Goal: Information Seeking & Learning: Find specific fact

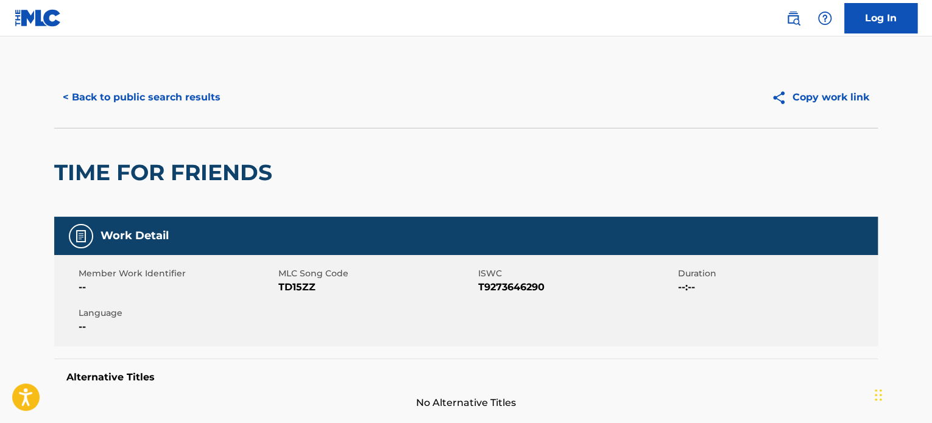
click at [205, 93] on button "< Back to public search results" at bounding box center [141, 97] width 175 height 30
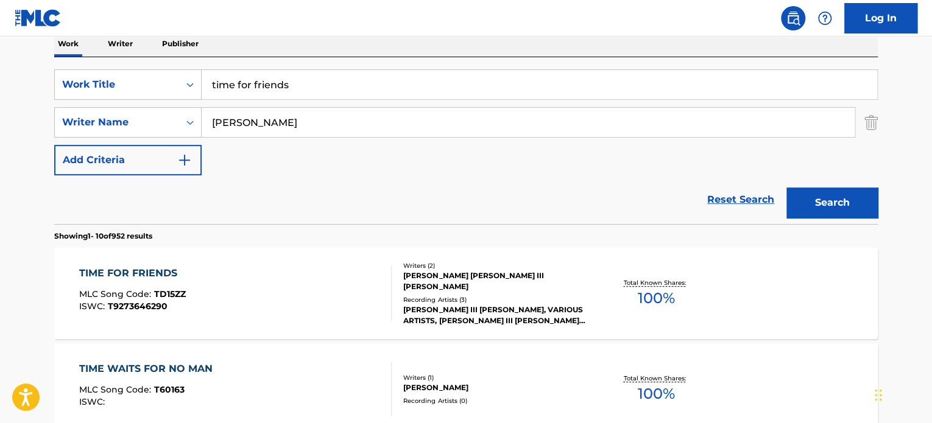
scroll to position [174, 0]
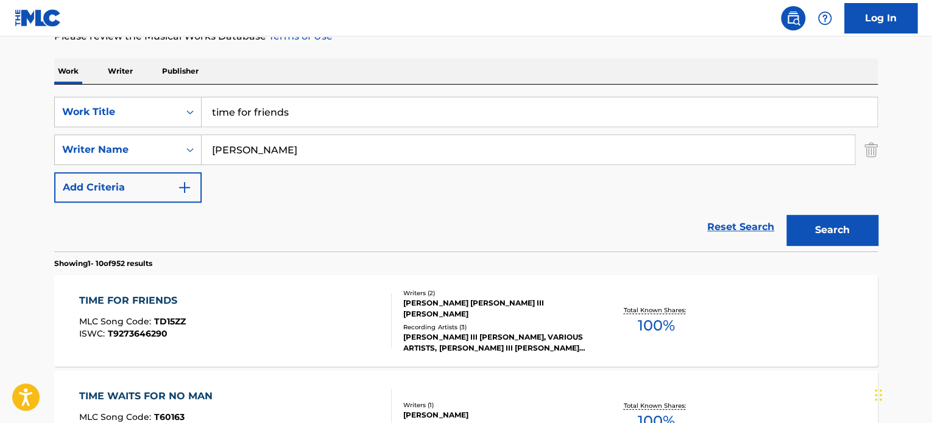
click at [284, 112] on input "time for friends" at bounding box center [539, 111] width 675 height 29
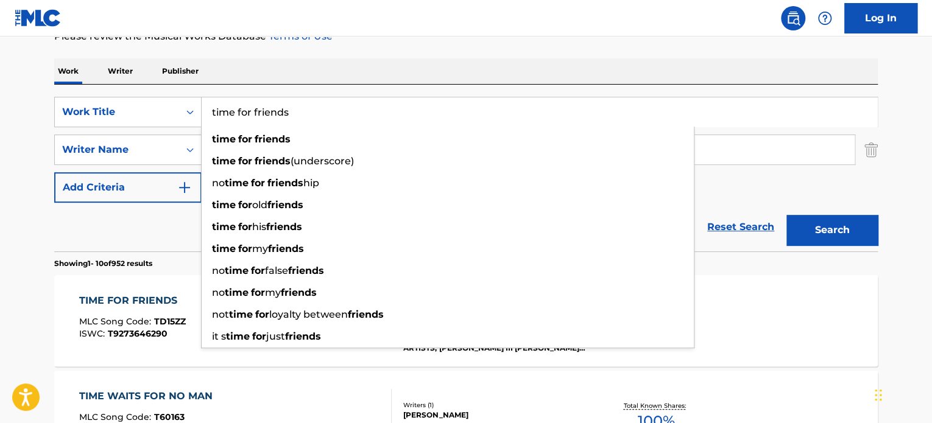
paste input "shotgun wedding"
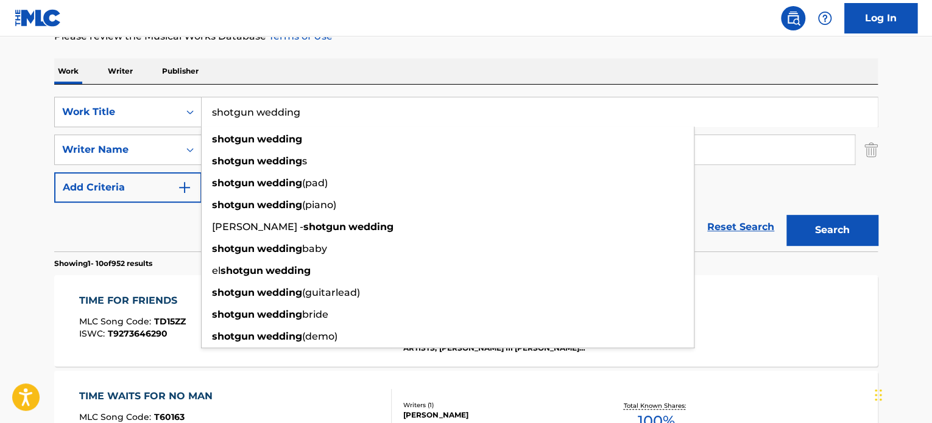
type input "shotgun wedding"
click at [163, 235] on div "Reset Search Search" at bounding box center [465, 227] width 823 height 49
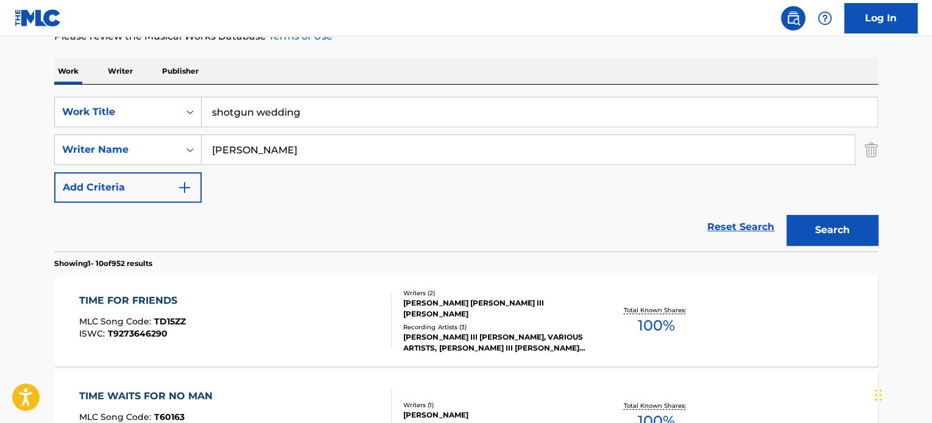
click at [242, 146] on input "[PERSON_NAME]" at bounding box center [528, 149] width 653 height 29
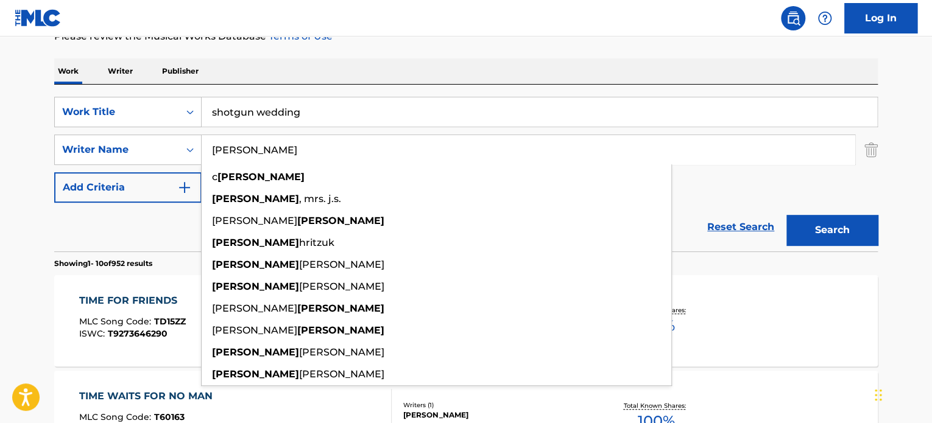
click at [242, 146] on input "[PERSON_NAME]" at bounding box center [528, 149] width 653 height 29
type input "[PERSON_NAME]"
click at [806, 225] on button "Search" at bounding box center [831, 230] width 91 height 30
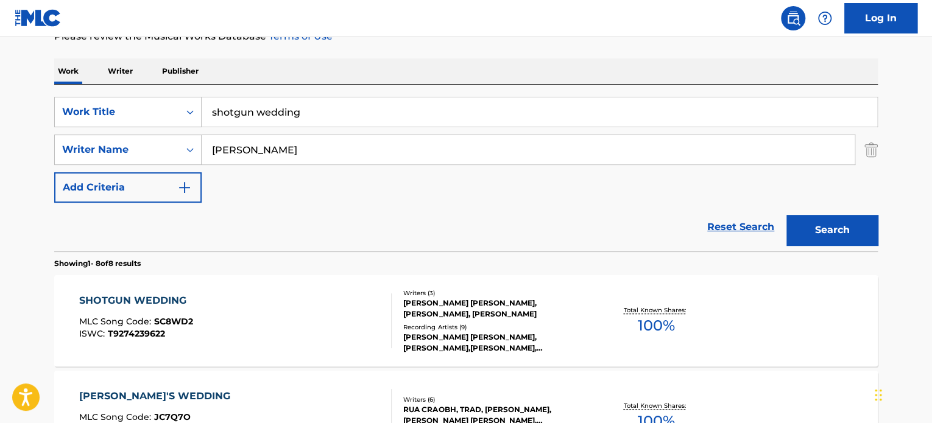
scroll to position [235, 0]
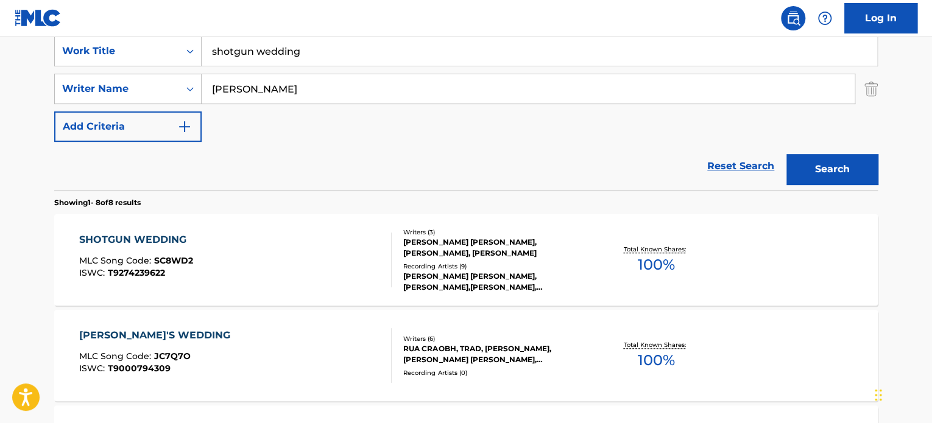
click at [339, 236] on div "SHOTGUN WEDDING MLC Song Code : SC8WD2 ISWC : T9274239622" at bounding box center [235, 260] width 313 height 55
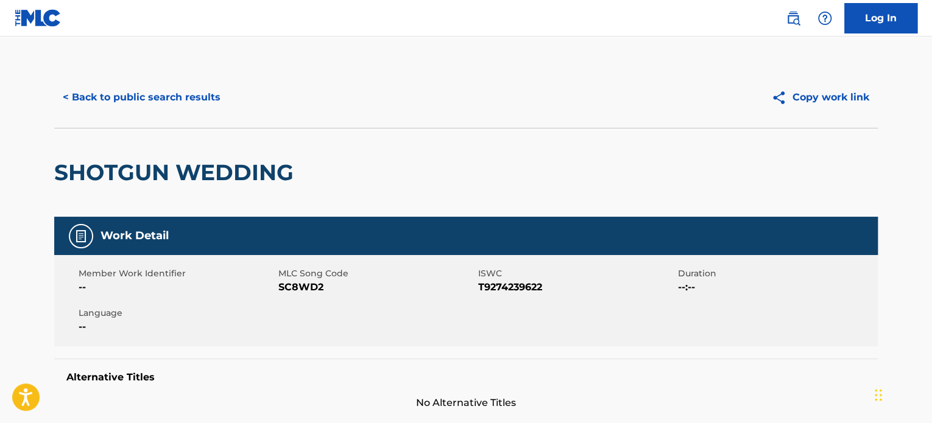
click at [201, 94] on button "< Back to public search results" at bounding box center [141, 97] width 175 height 30
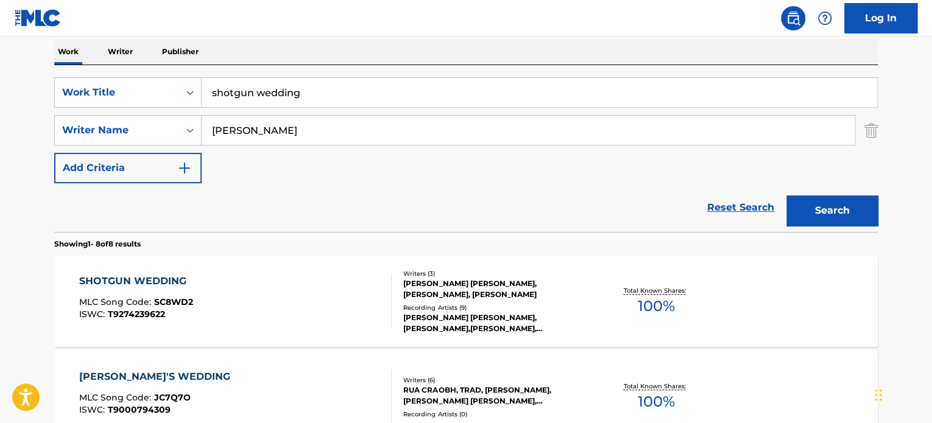
scroll to position [174, 0]
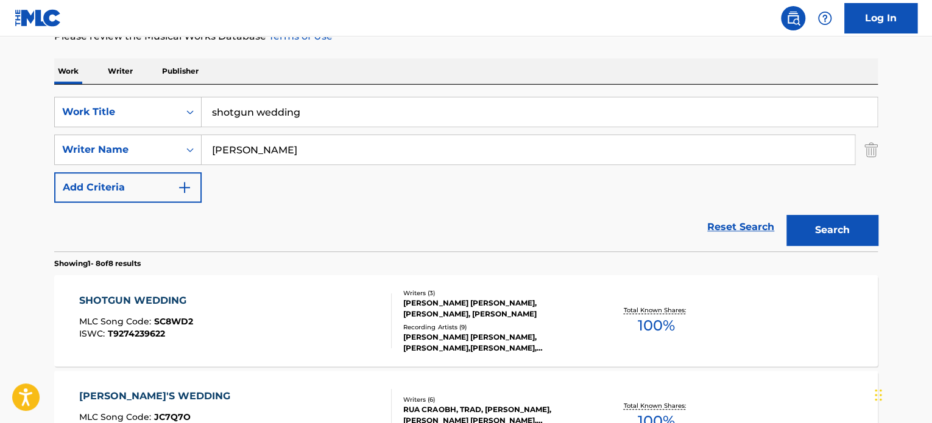
click at [259, 110] on input "shotgun wedding" at bounding box center [539, 111] width 675 height 29
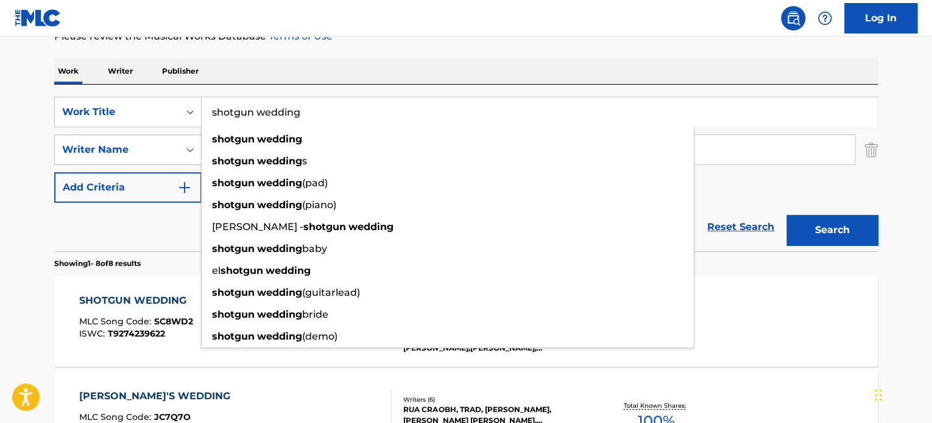
paste input "WHEN THE DAY IS DONE"
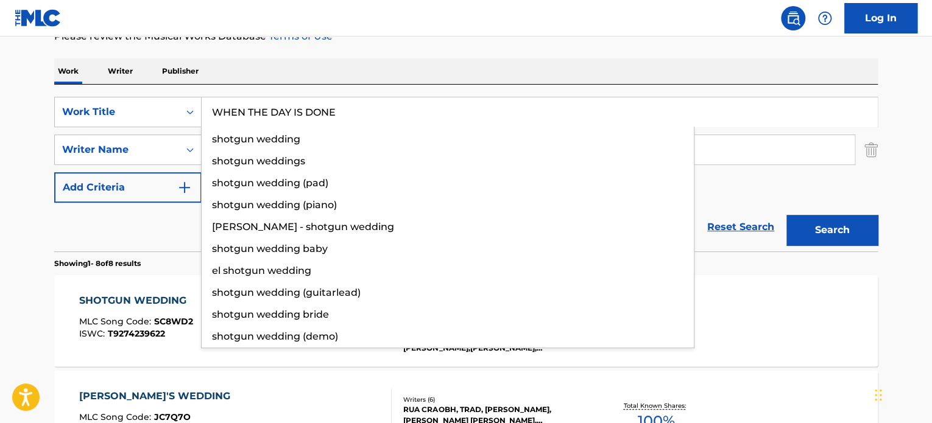
type input "WHEN THE DAY IS DONE"
click at [186, 228] on div "Reset Search Search" at bounding box center [465, 227] width 823 height 49
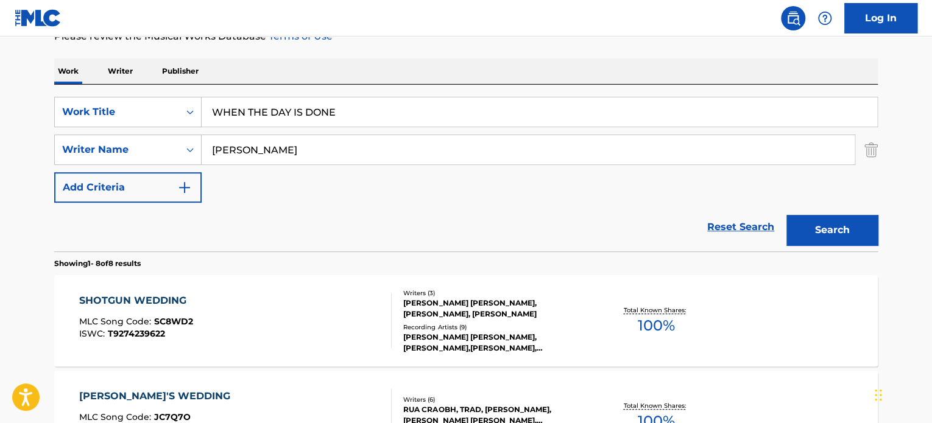
click at [247, 147] on input "[PERSON_NAME]" at bounding box center [528, 149] width 653 height 29
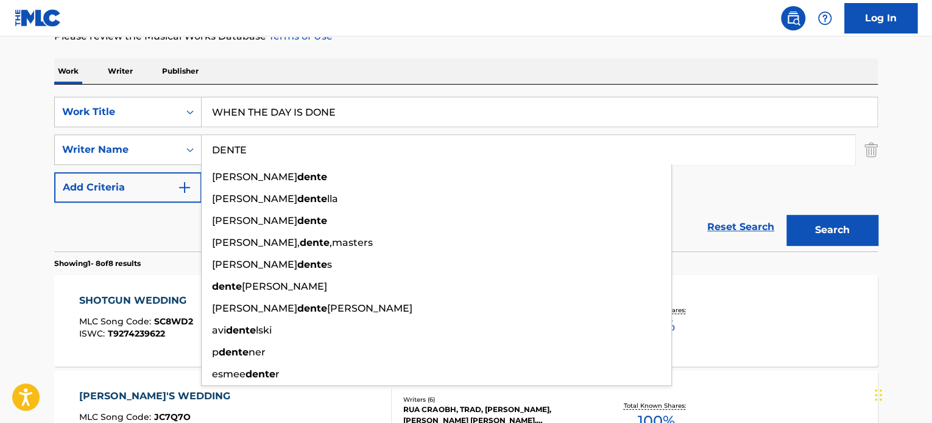
click at [247, 147] on input "DENTE" at bounding box center [528, 149] width 653 height 29
type input "DENTE"
click at [867, 231] on button "Search" at bounding box center [831, 230] width 91 height 30
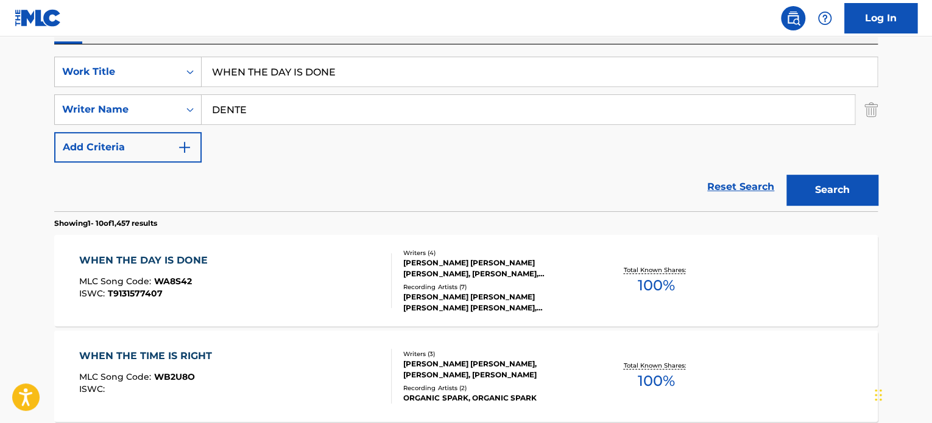
scroll to position [235, 0]
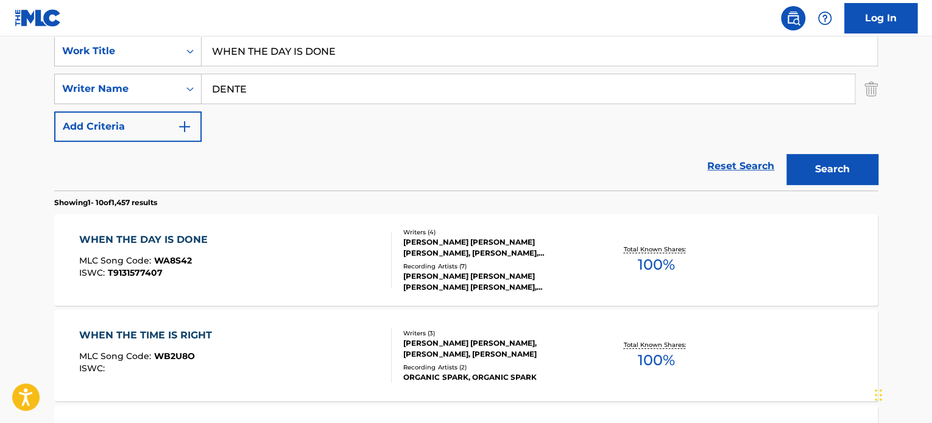
click at [300, 243] on div "WHEN THE DAY IS DONE MLC Song Code : WA8S42 ISWC : T9131577407" at bounding box center [235, 260] width 313 height 55
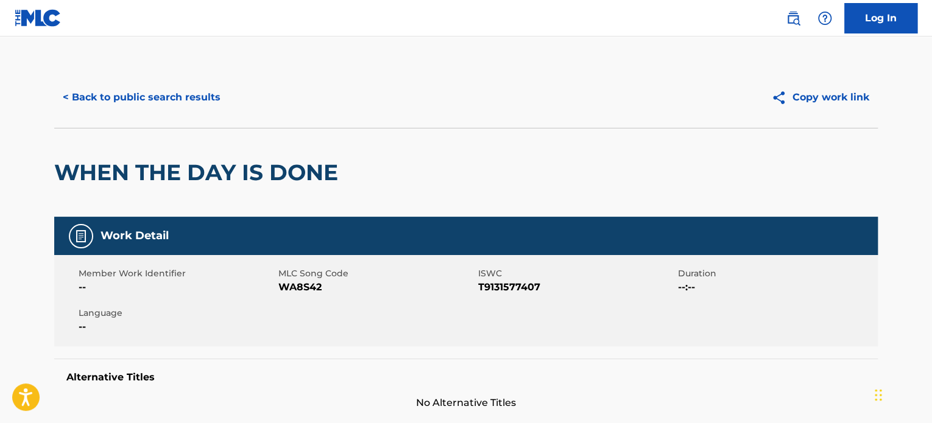
scroll to position [365, 0]
